Goal: Browse casually

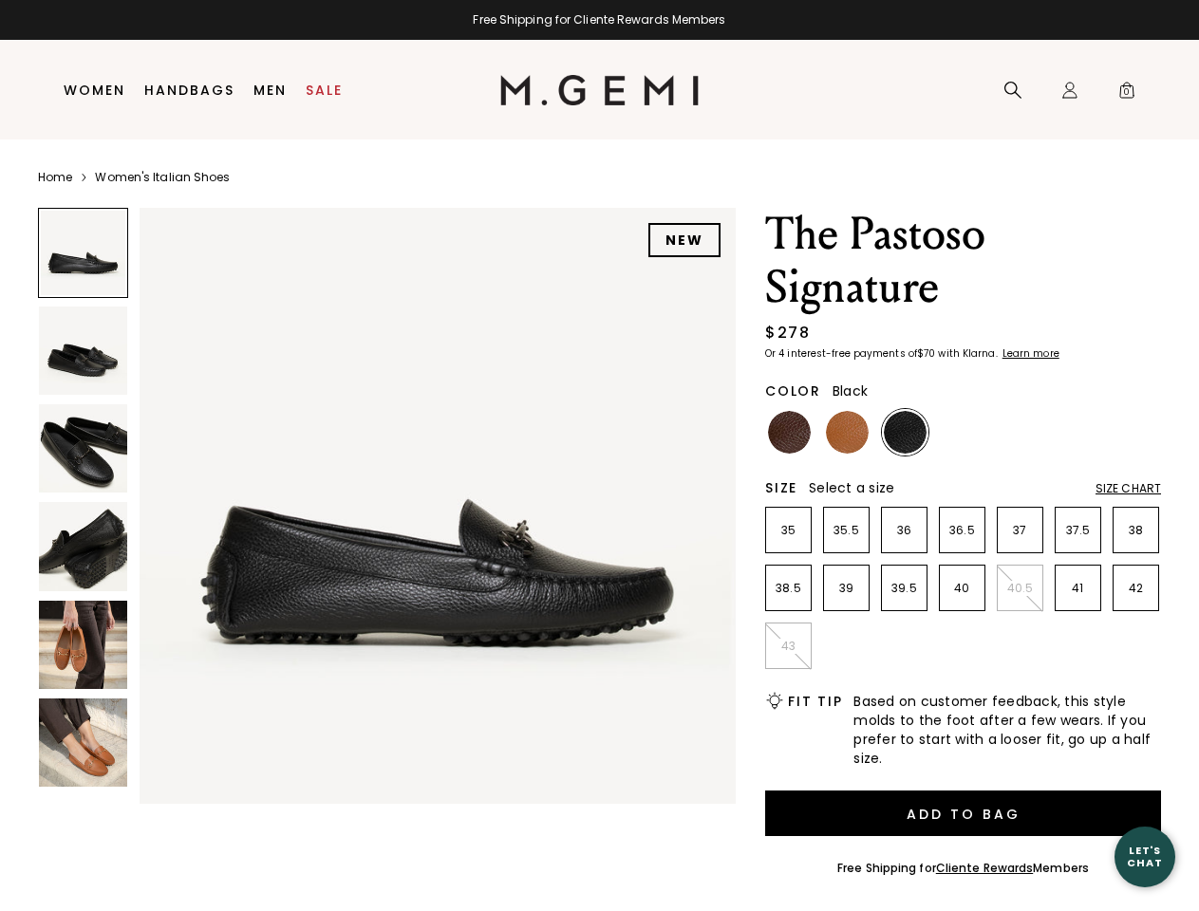
click at [599, 20] on div "Free Shipping for Cliente Rewards Members" at bounding box center [599, 19] width 1199 height 15
click at [1013, 90] on icon at bounding box center [1012, 90] width 19 height 19
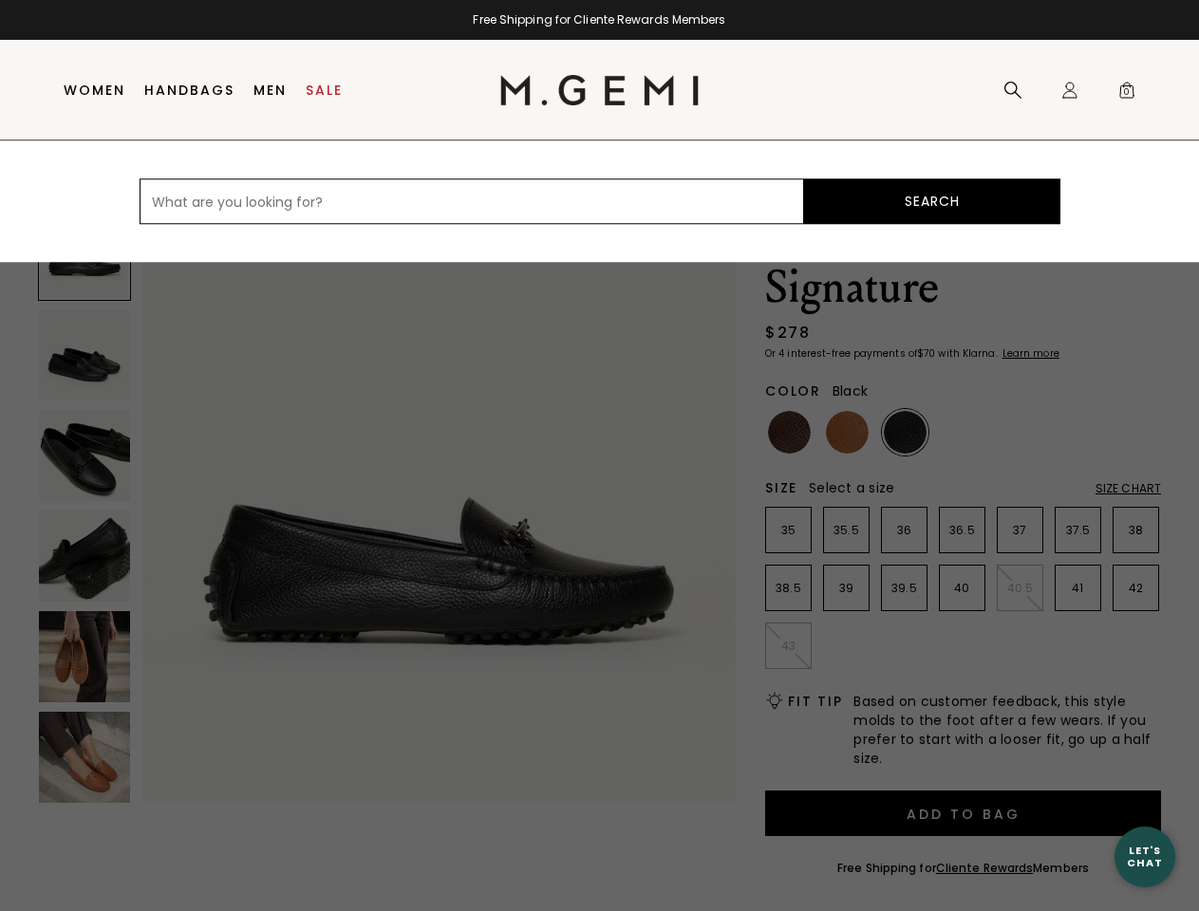
click at [1070, 90] on div "Icons/20x20/profile@2x Sign In Orders Rewards Refer a Friend Address Book Call …" at bounding box center [1070, 91] width 38 height 100
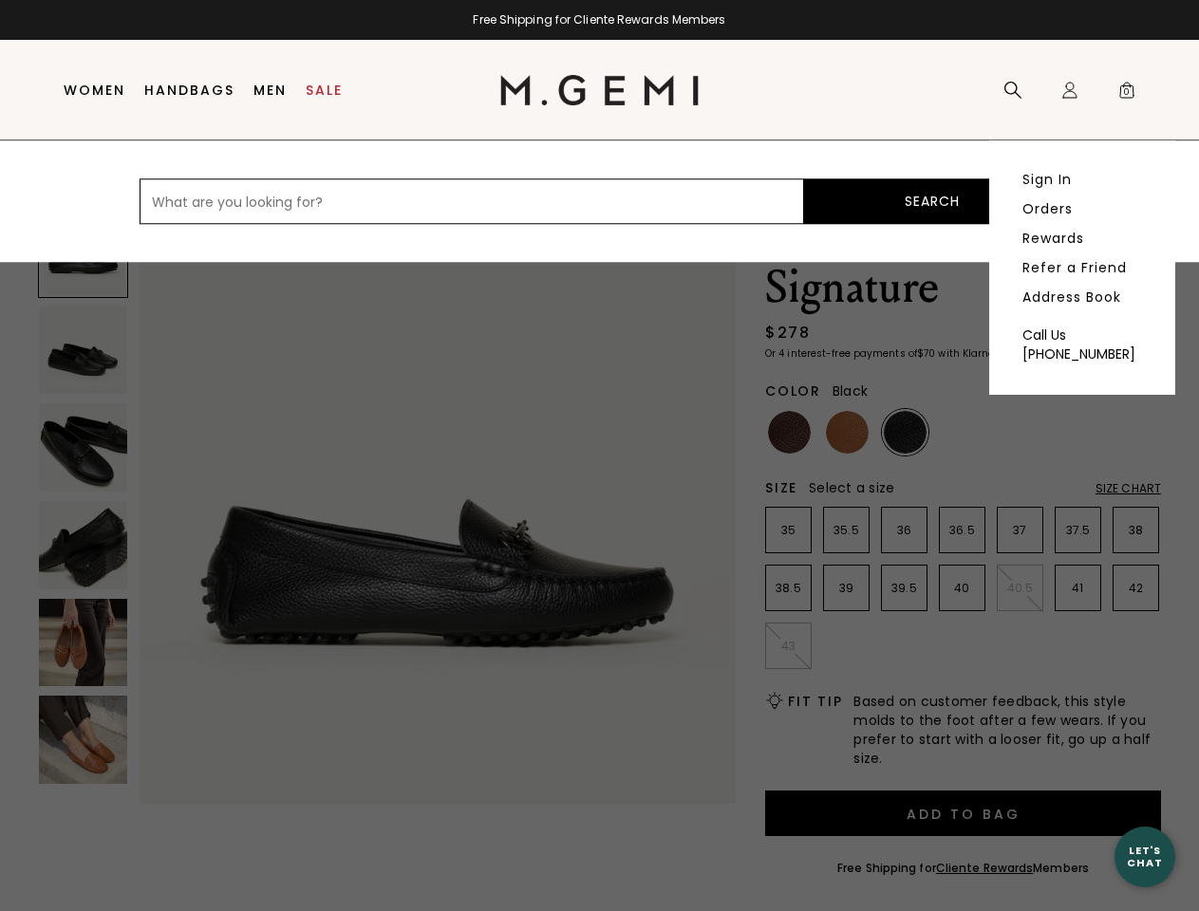
click at [1127, 90] on span "0" at bounding box center [1126, 93] width 19 height 19
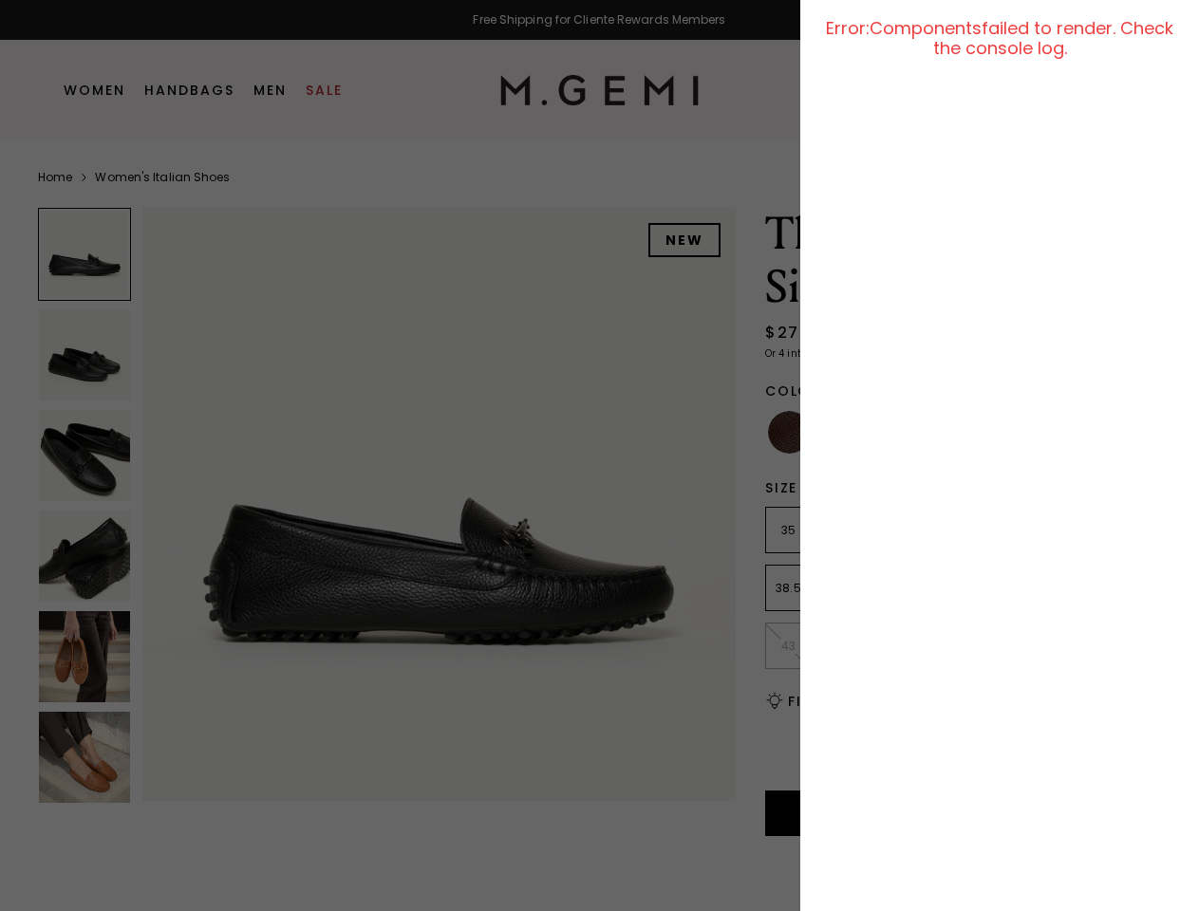
click at [150, 189] on div at bounding box center [599, 455] width 1199 height 911
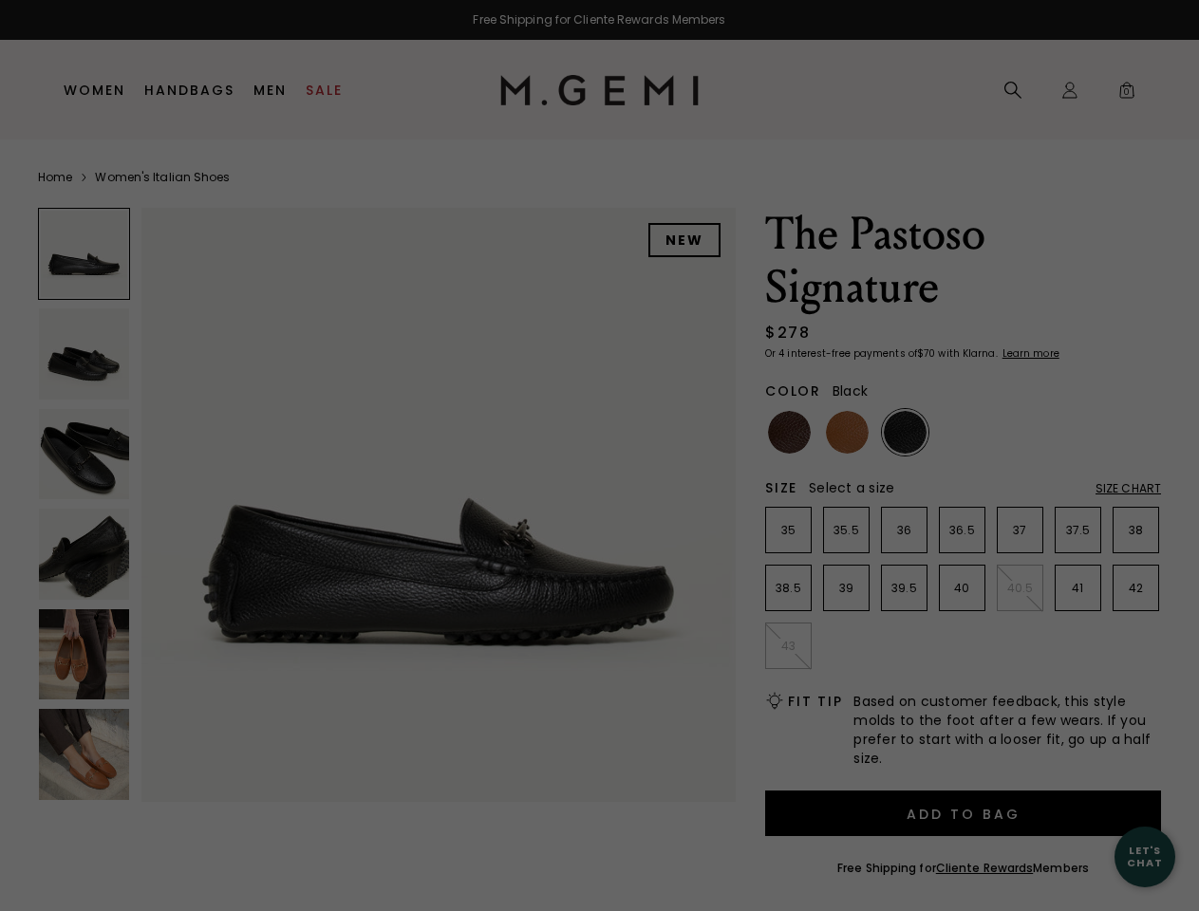
click at [386, 501] on div "Free Shipping for Cliente Rewards Members Icons/20x20/hamburger@2x Women Shop A…" at bounding box center [599, 455] width 1199 height 911
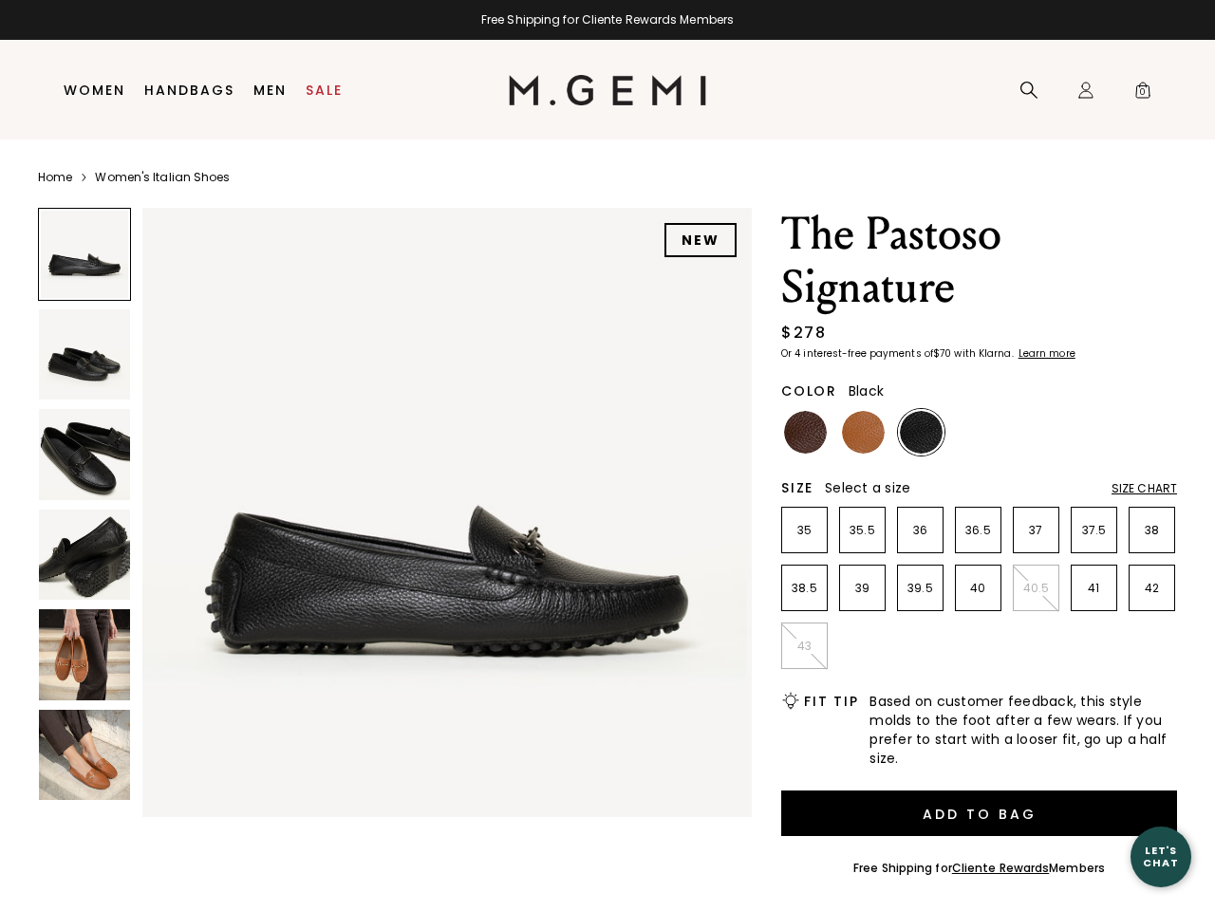
click at [83, 252] on div at bounding box center [84, 254] width 93 height 93
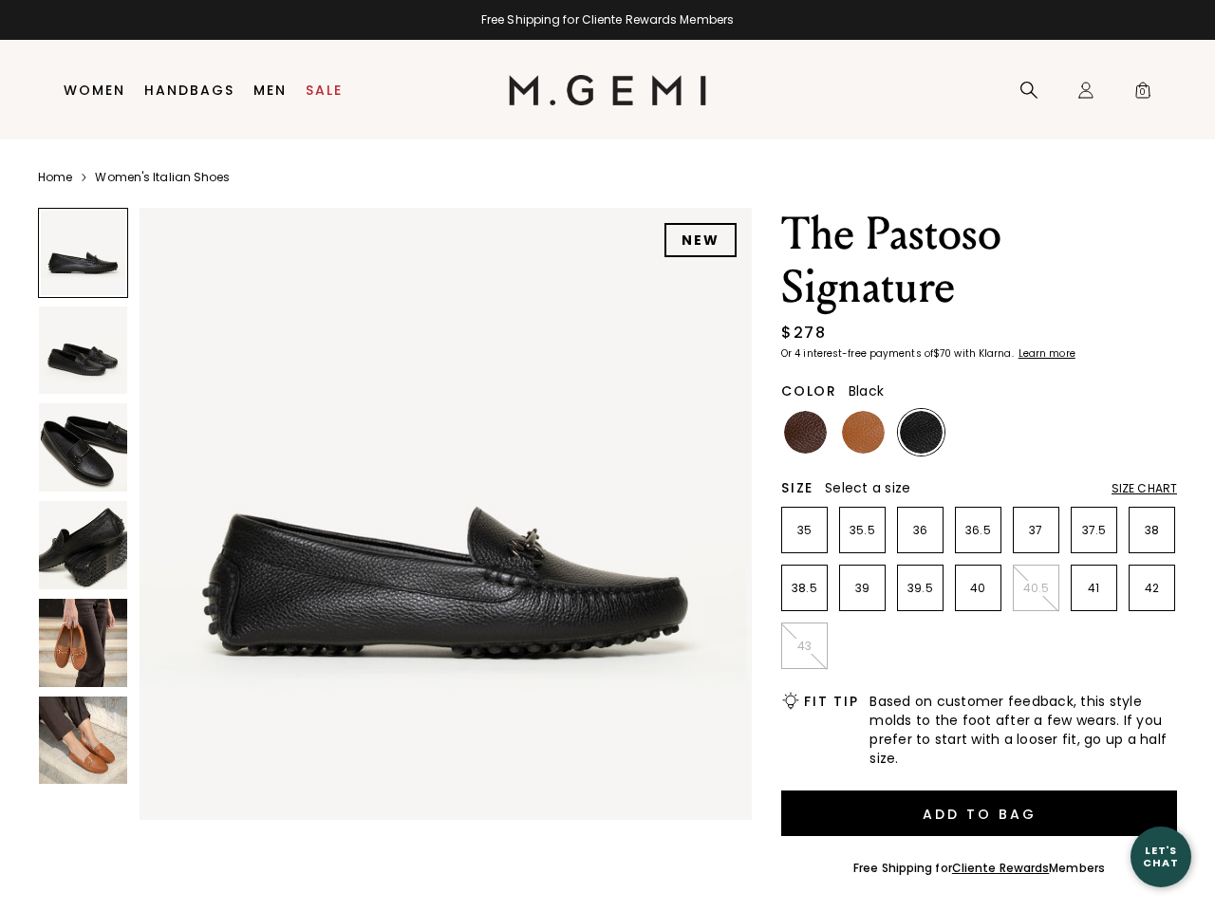
click at [83, 350] on img at bounding box center [83, 351] width 88 height 88
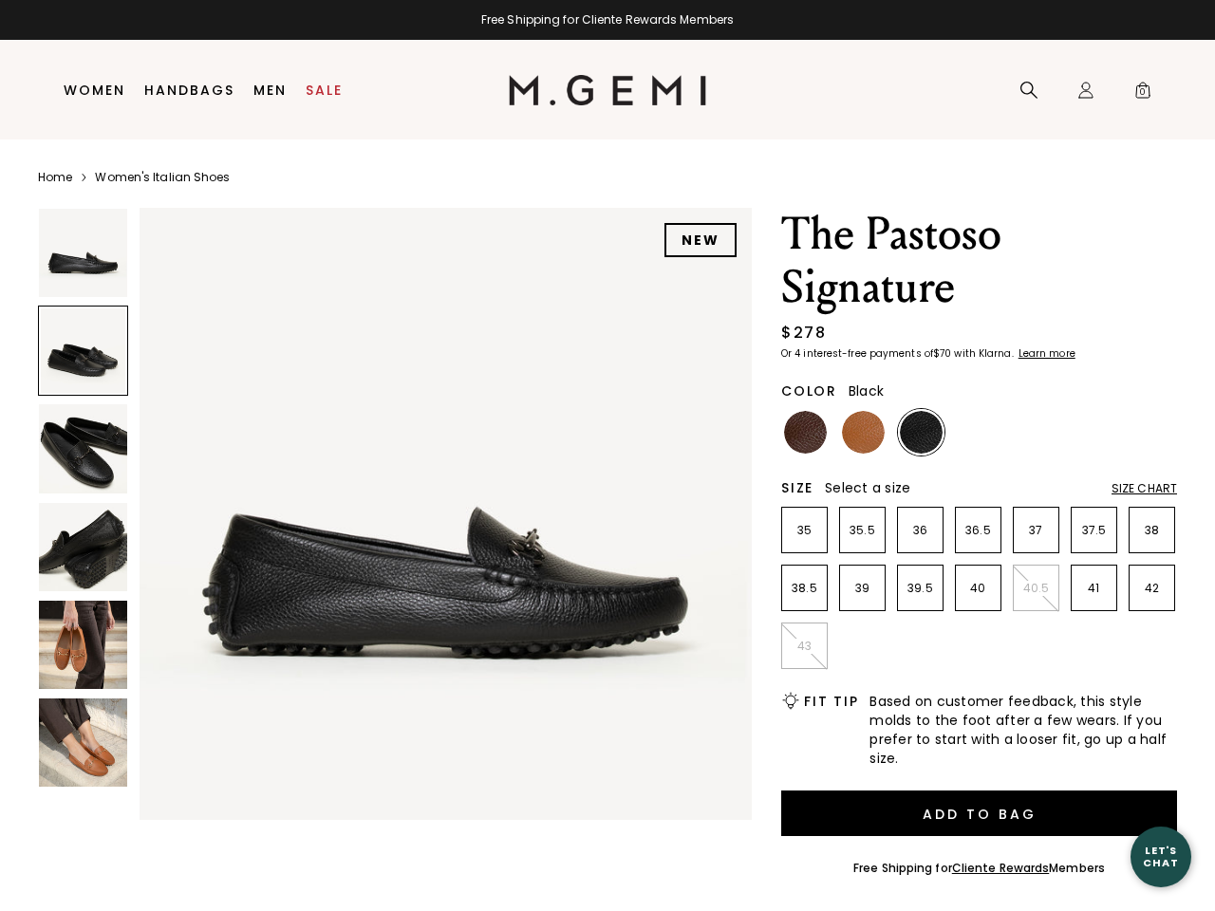
click at [83, 448] on img at bounding box center [83, 448] width 88 height 88
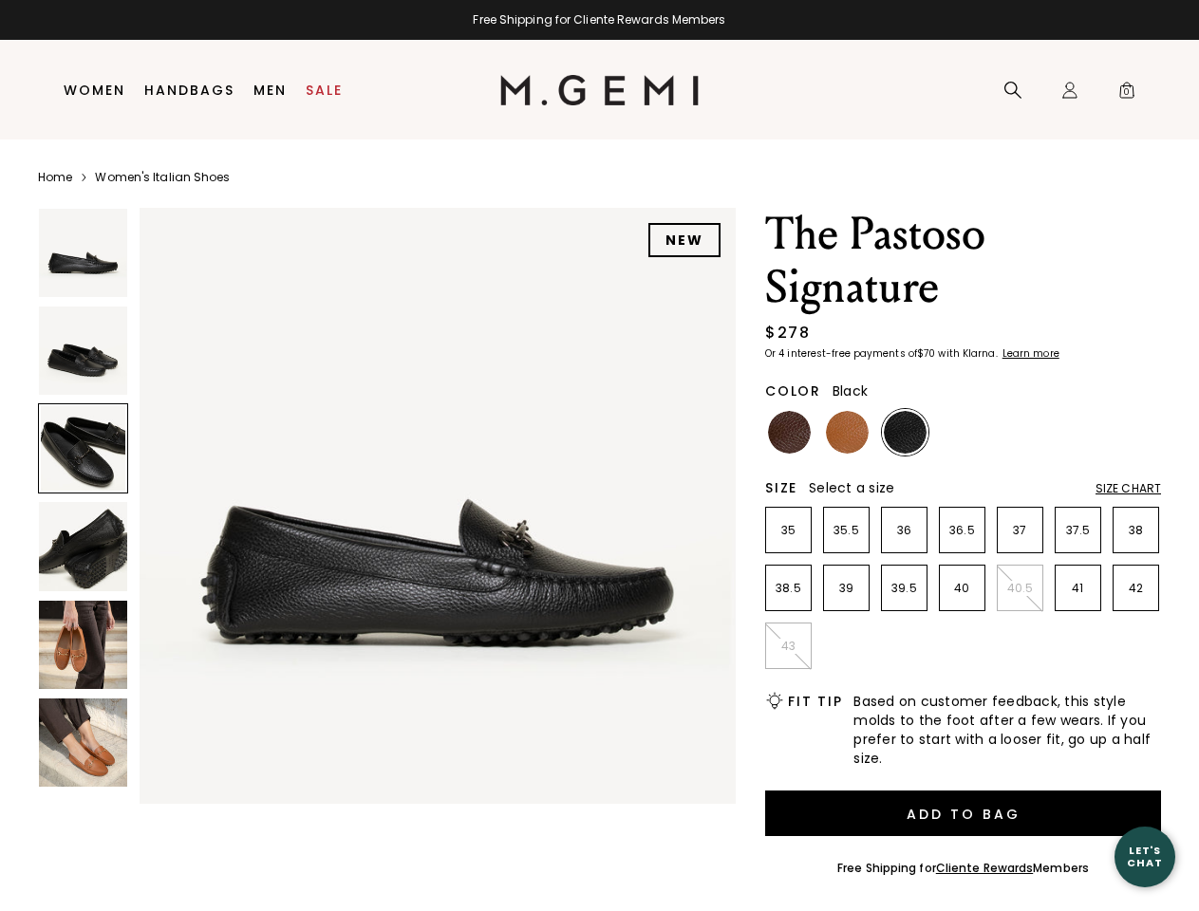
click at [83, 546] on img at bounding box center [83, 546] width 88 height 88
